Goal: Check status: Check status

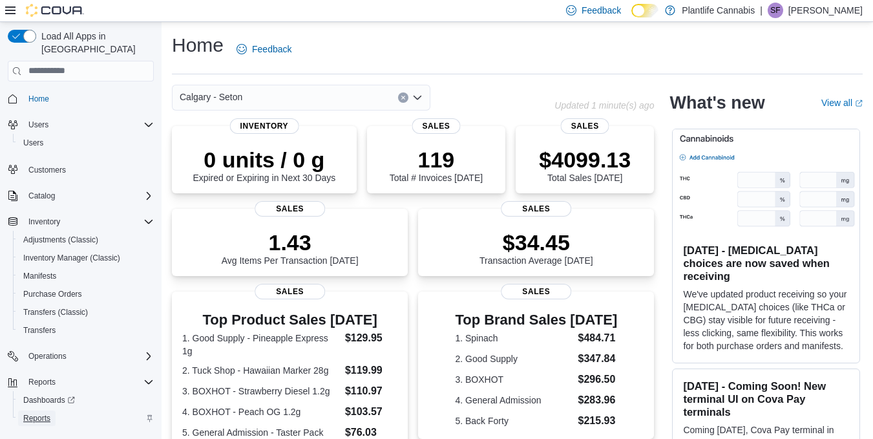
click at [37, 413] on span "Reports" at bounding box center [36, 418] width 27 height 10
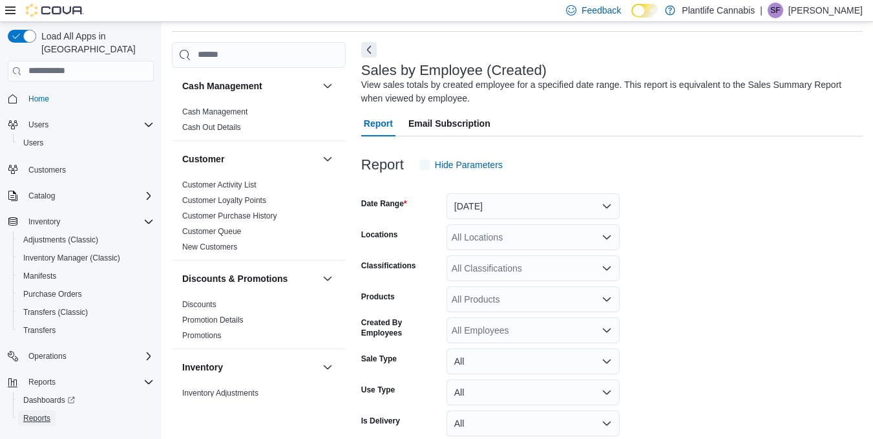
scroll to position [43, 0]
click at [531, 202] on button "[DATE]" at bounding box center [532, 206] width 173 height 26
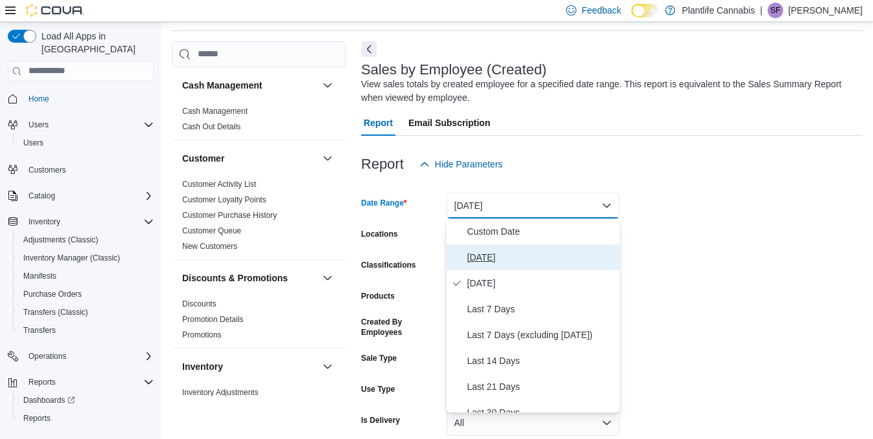
click at [474, 257] on span "[DATE]" at bounding box center [540, 257] width 147 height 16
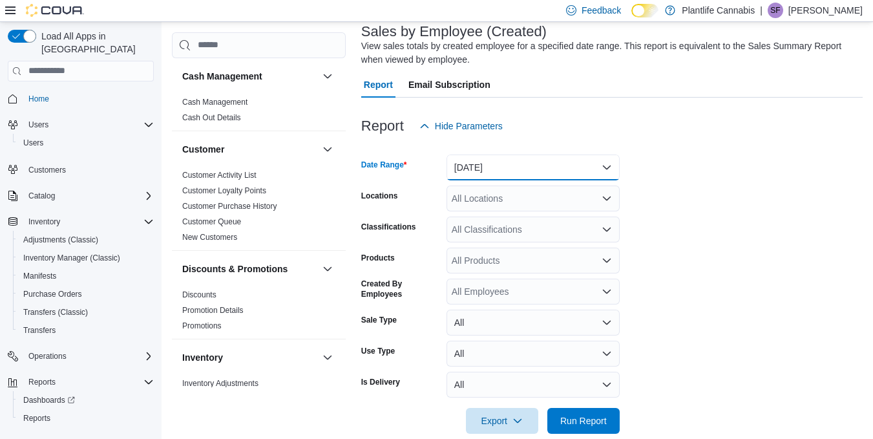
scroll to position [102, 0]
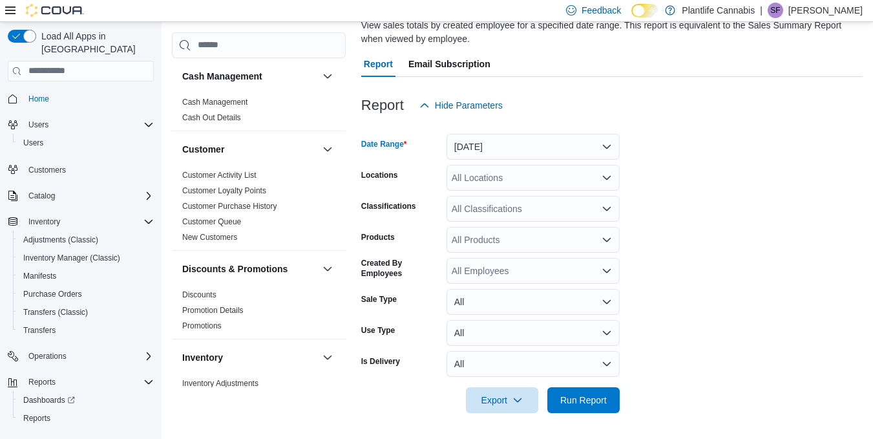
click at [501, 175] on div "All Locations" at bounding box center [532, 178] width 173 height 26
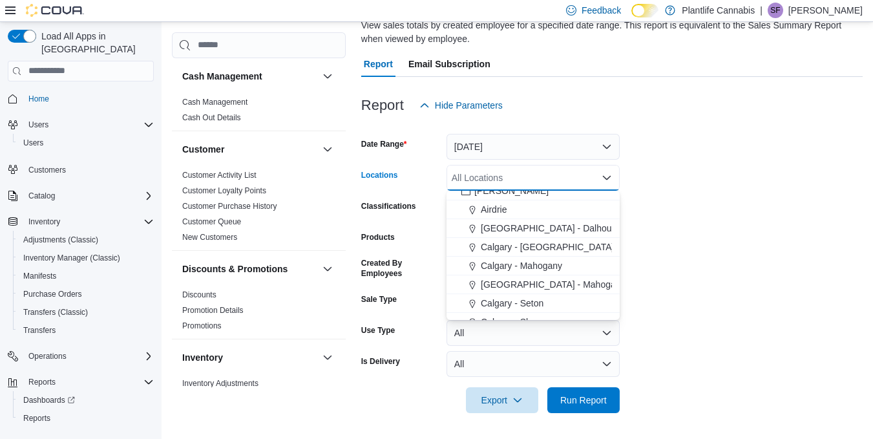
scroll to position [714, 0]
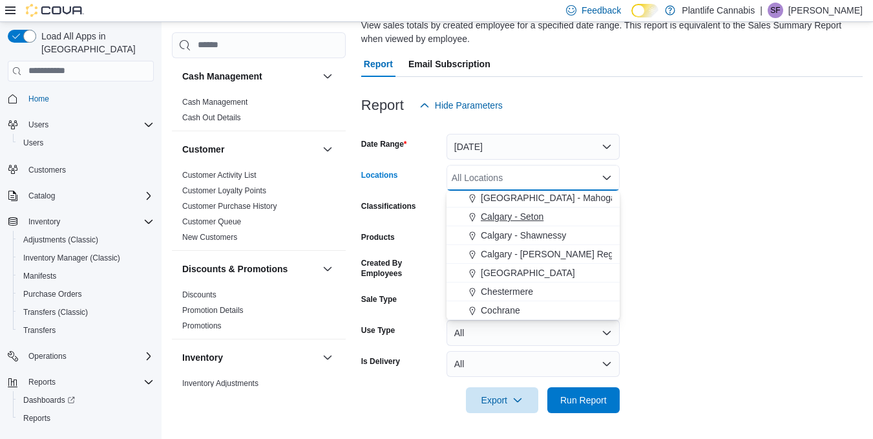
click at [505, 216] on span "Calgary - Seton" at bounding box center [512, 216] width 63 height 13
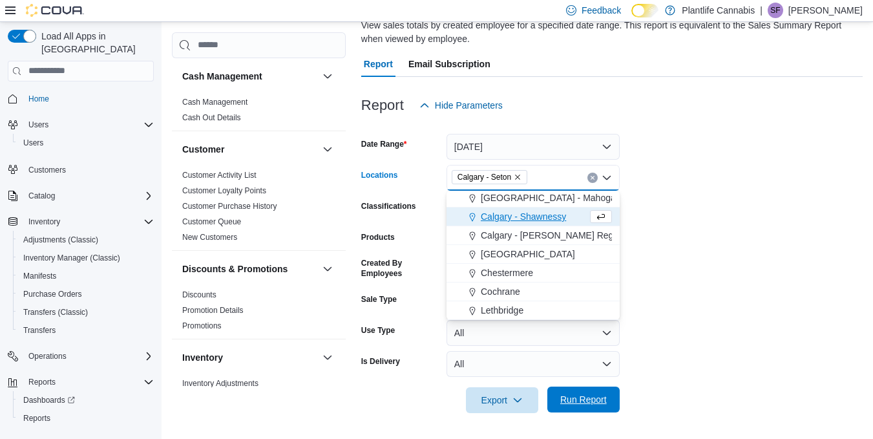
click at [585, 397] on span "Run Report" at bounding box center [583, 399] width 47 height 13
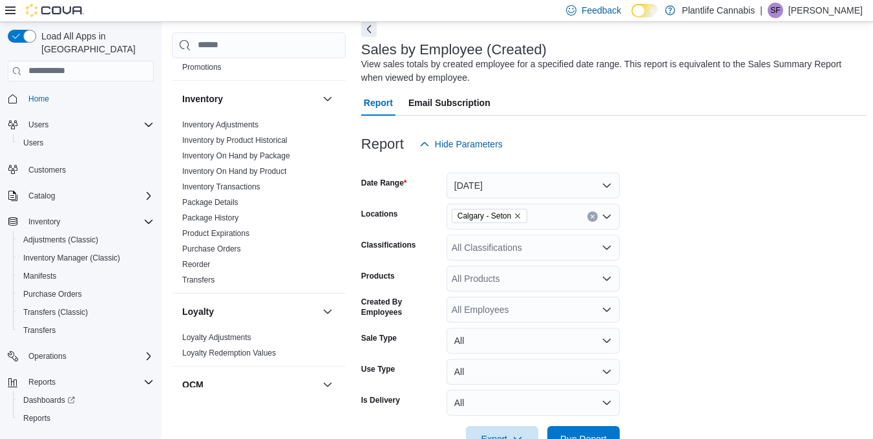
scroll to position [37, 0]
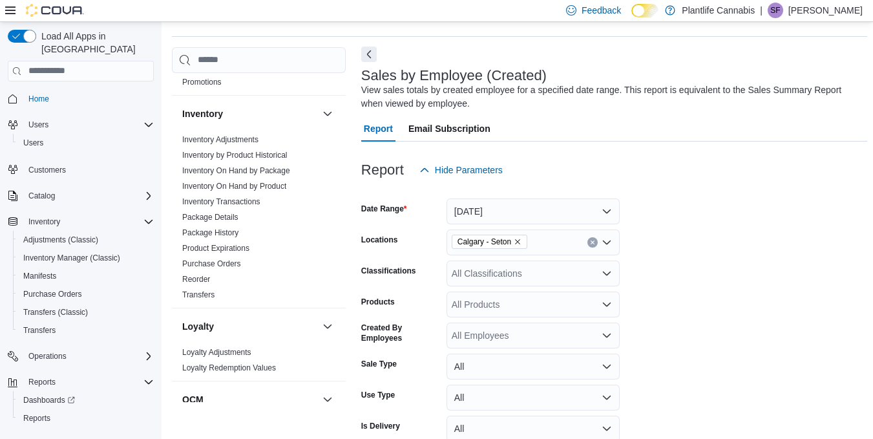
click at [370, 54] on button "Next" at bounding box center [369, 55] width 16 height 16
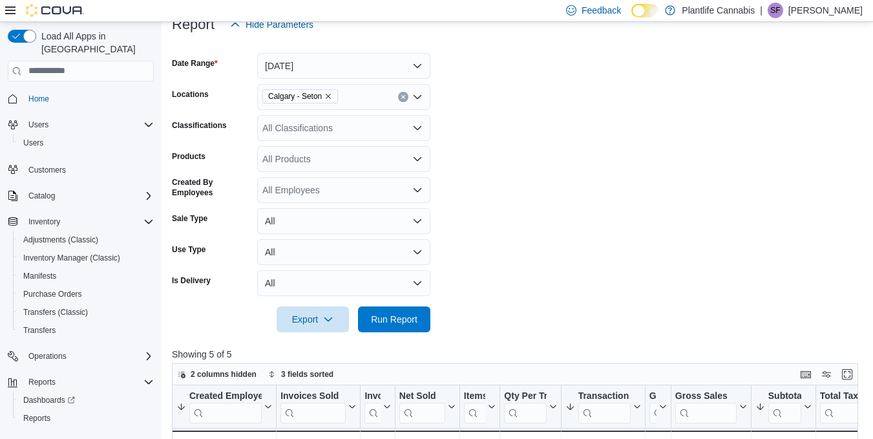
scroll to position [132, 0]
